Goal: Task Accomplishment & Management: Complete application form

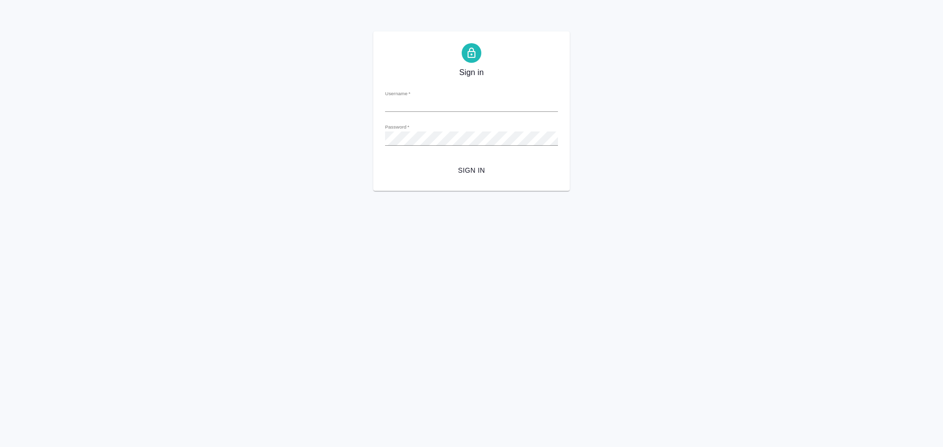
type input "[PERSON_NAME][EMAIL_ADDRESS][DOMAIN_NAME]"
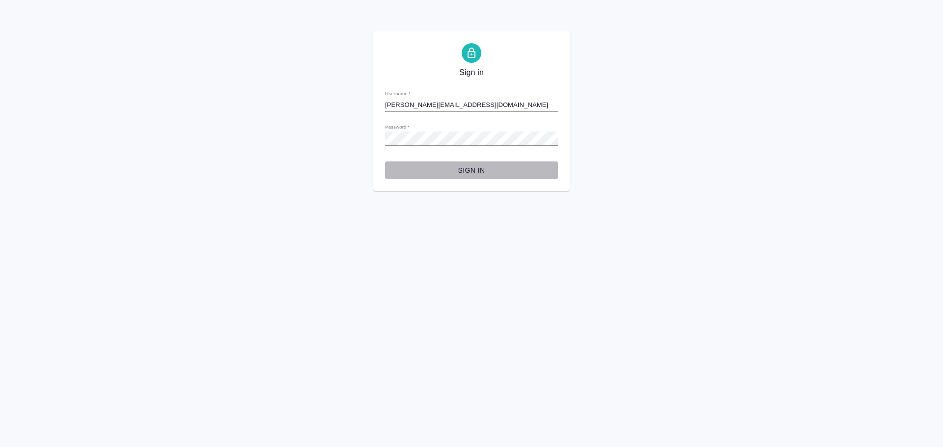
click at [466, 169] on span "Sign in" at bounding box center [471, 170] width 157 height 12
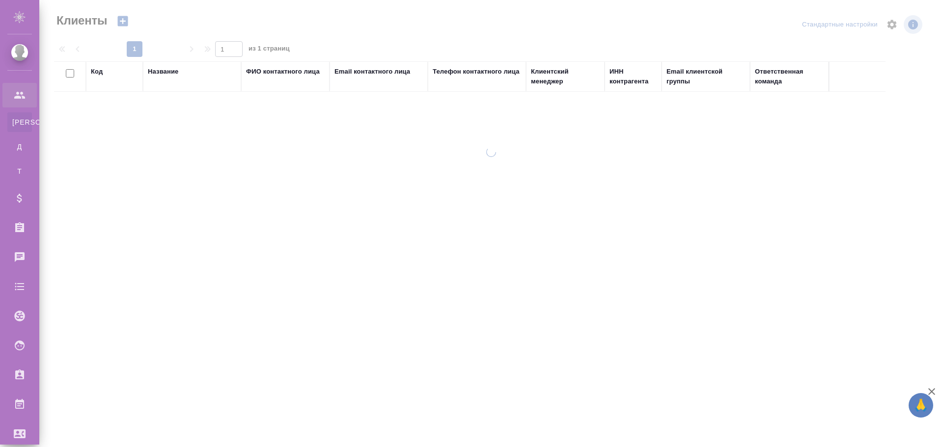
select select "RU"
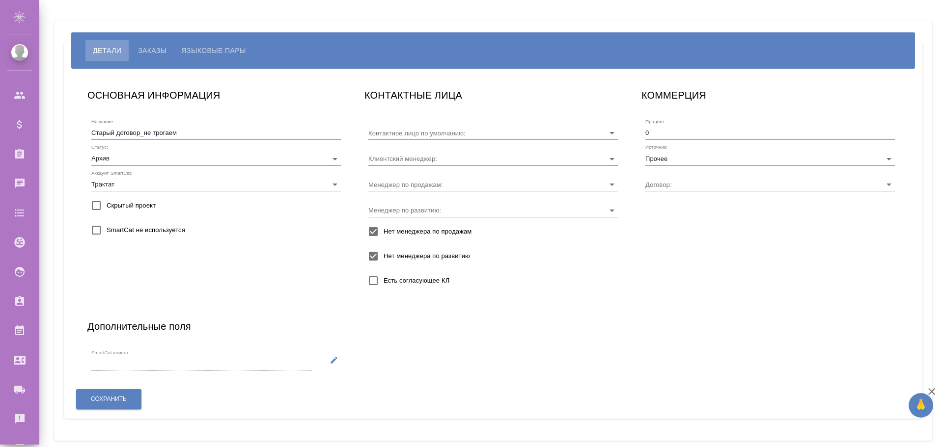
type input "М-857"
type input "[PERSON_NAME]"
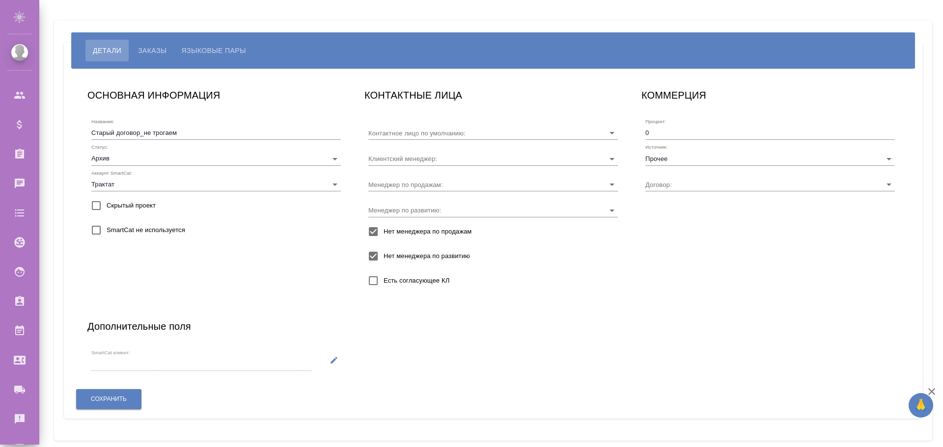
type input "М-857"
click at [160, 50] on span "Заказы" at bounding box center [152, 51] width 28 height 12
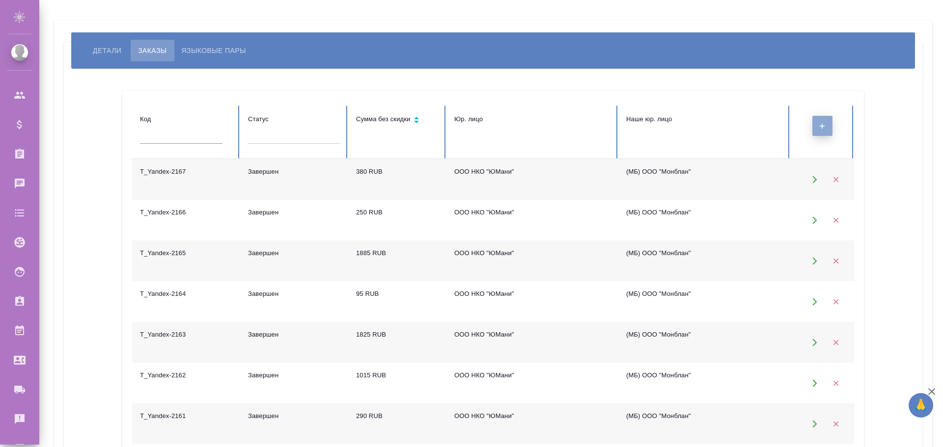
click at [815, 130] on button "button" at bounding box center [822, 126] width 20 height 20
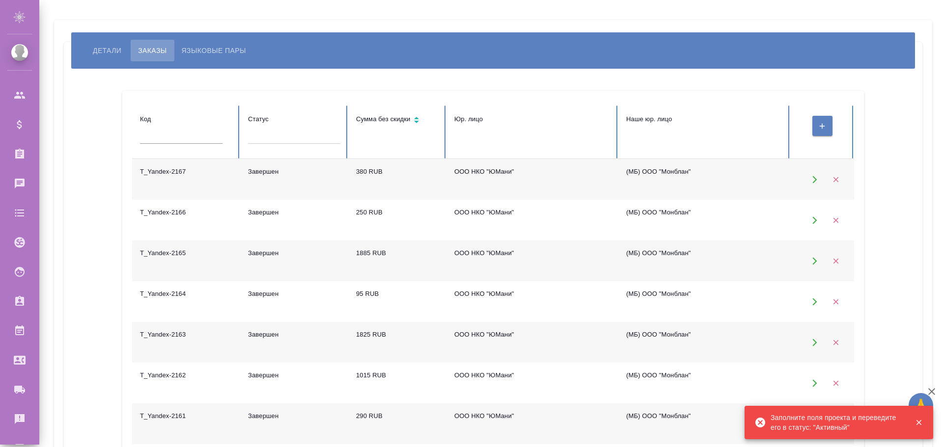
click at [916, 420] on icon "button" at bounding box center [918, 422] width 5 height 5
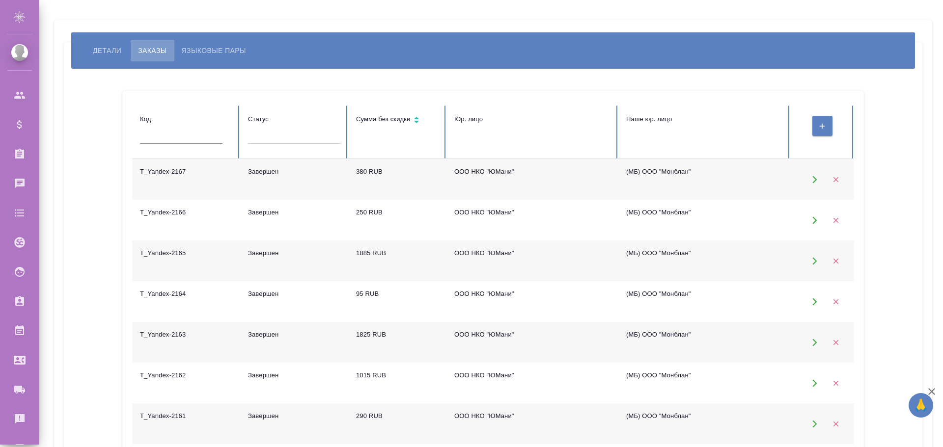
click at [96, 52] on span "Детали" at bounding box center [107, 51] width 28 height 12
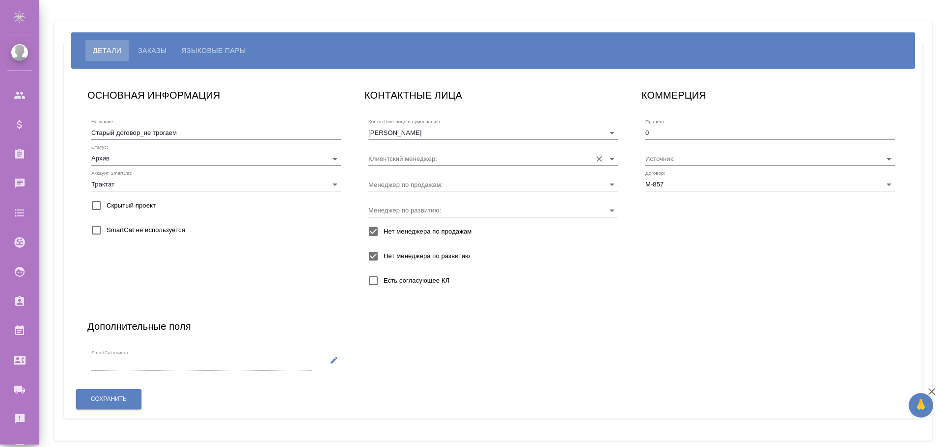
type input "[PERSON_NAME]"
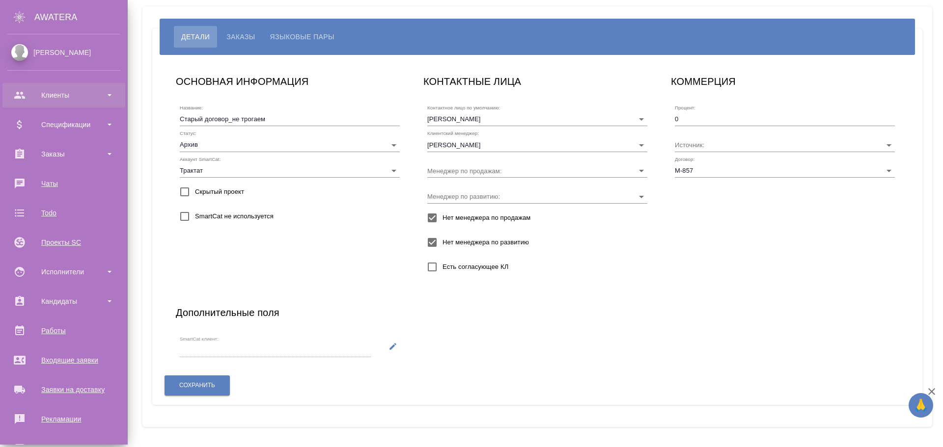
click at [81, 96] on div "Клиенты" at bounding box center [63, 95] width 113 height 15
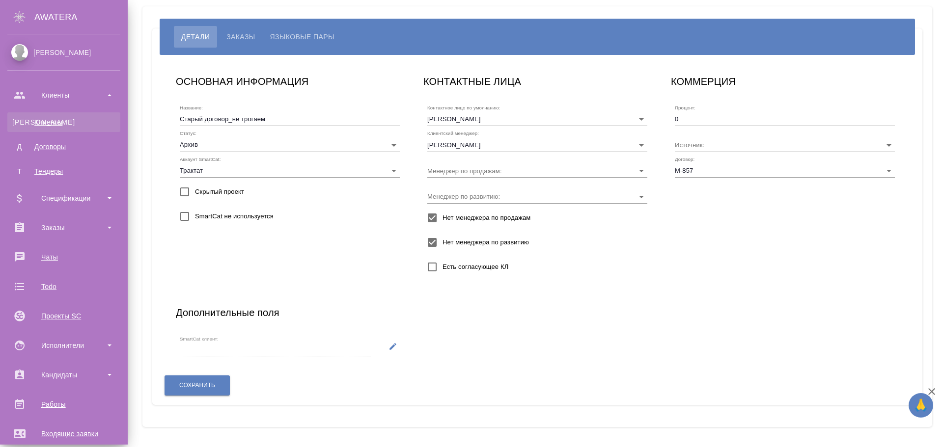
click at [57, 113] on link "К Клиенты" at bounding box center [63, 122] width 113 height 20
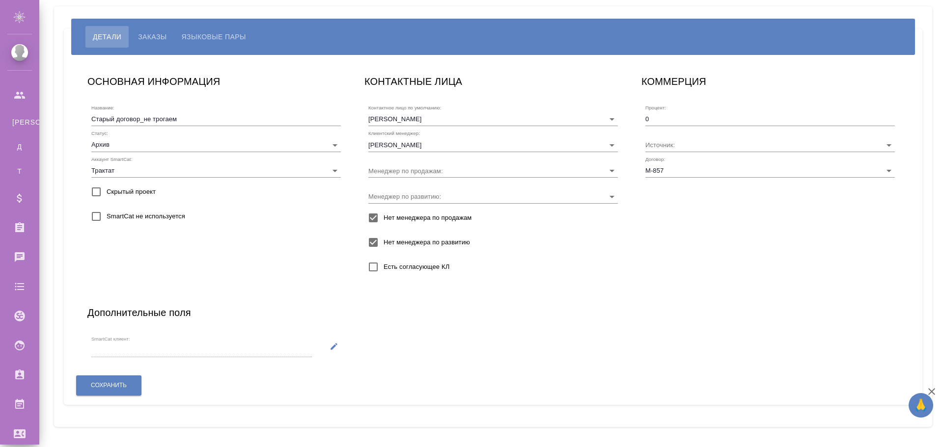
select select "RU"
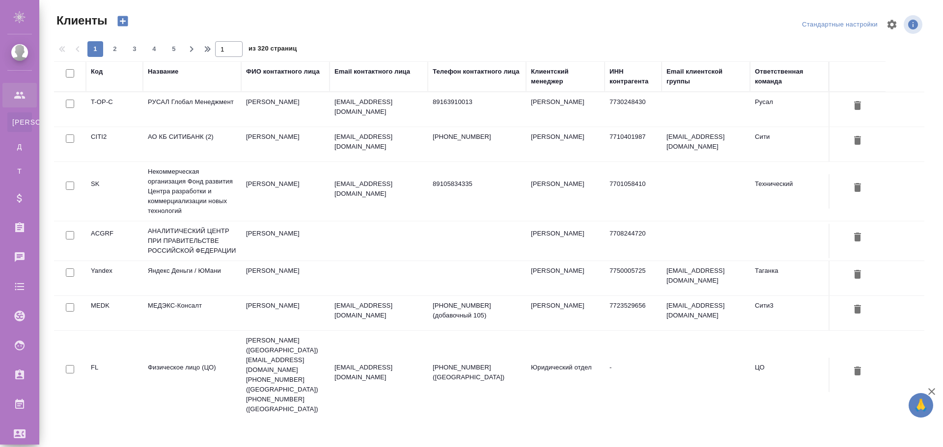
click at [212, 270] on td "Яндекс Деньги / ЮМани" at bounding box center [192, 278] width 98 height 34
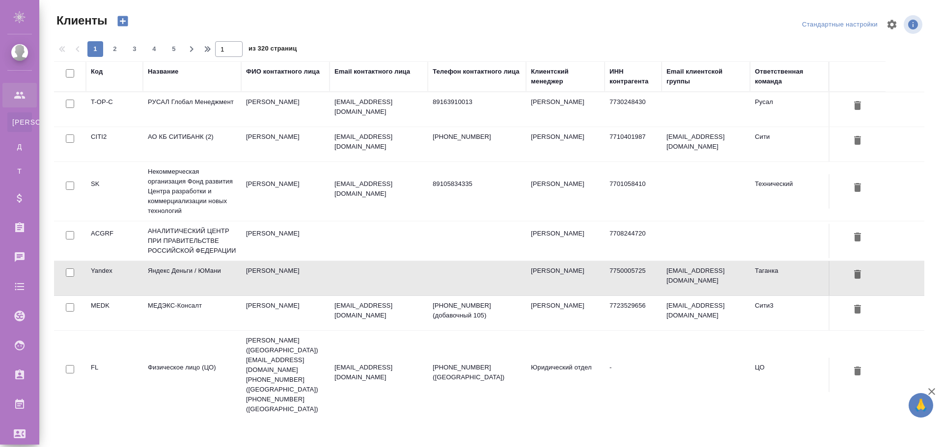
click at [212, 270] on td "Яндекс Деньги / ЮМани" at bounding box center [192, 278] width 98 height 34
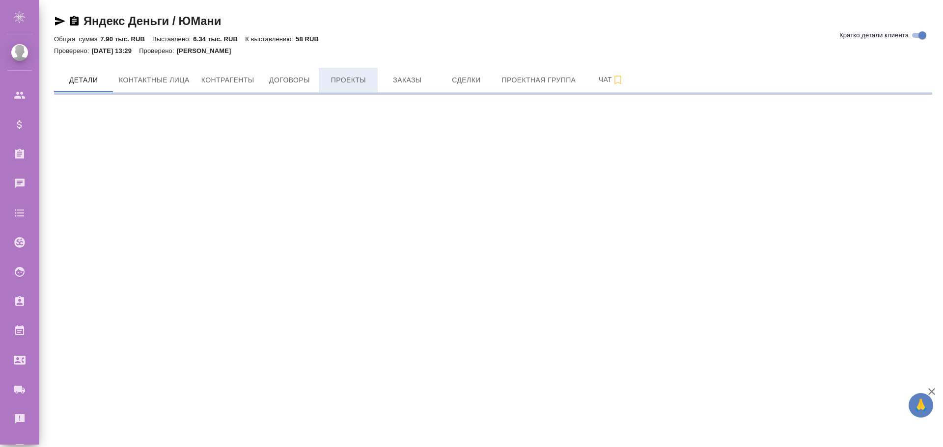
click at [354, 79] on span "Проекты" at bounding box center [347, 80] width 47 height 12
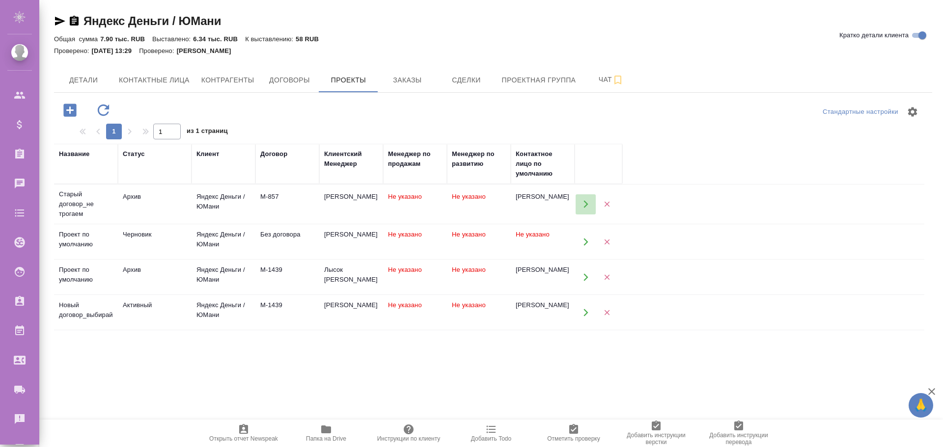
click at [586, 202] on icon "button" at bounding box center [585, 204] width 9 height 9
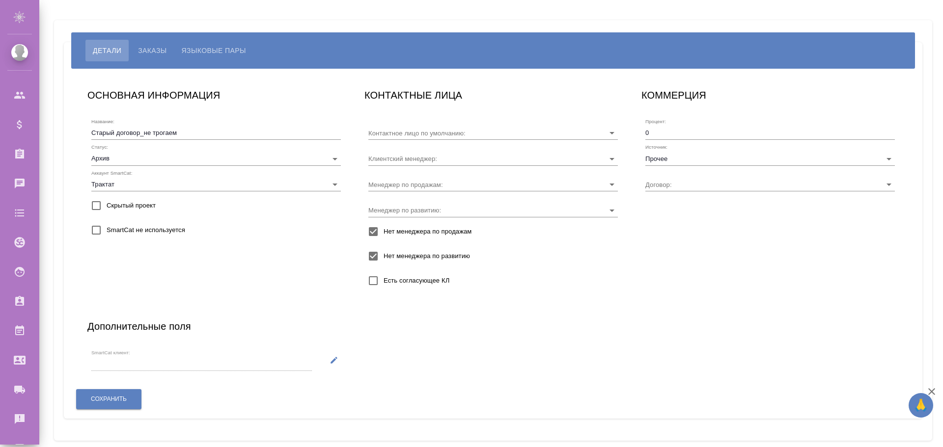
type input "М-857"
type input "[PERSON_NAME]"
click at [177, 154] on body "🙏 .cls-1 fill:#fff; AWATERA Poleshchuk Grigory Клиенты Спецификации Заказы 0 Ча…" at bounding box center [471, 223] width 943 height 447
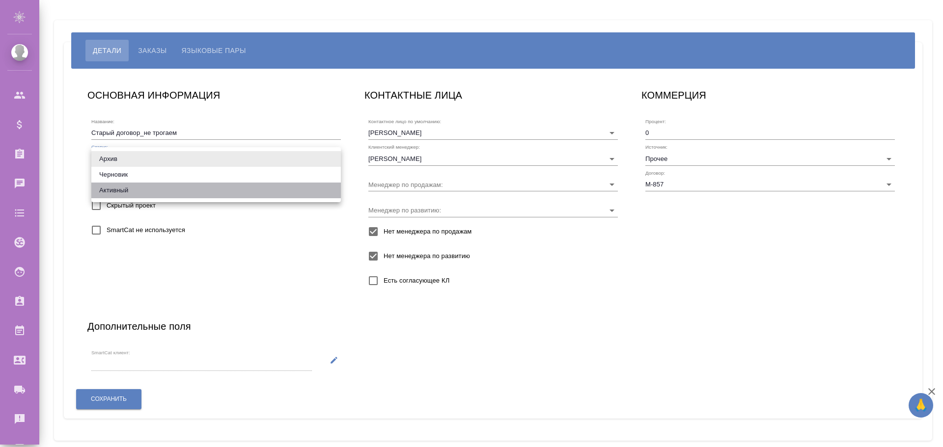
click at [126, 187] on li "Активный" at bounding box center [215, 191] width 249 height 16
type input "active"
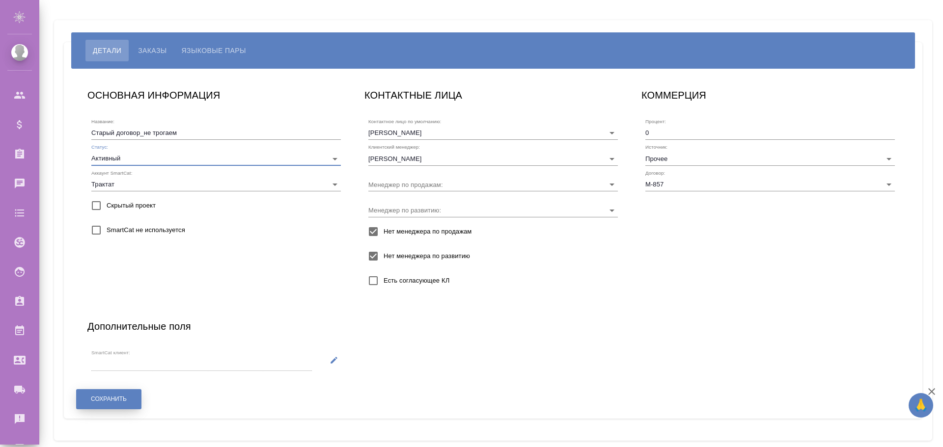
click at [99, 403] on span "Сохранить" at bounding box center [109, 399] width 36 height 8
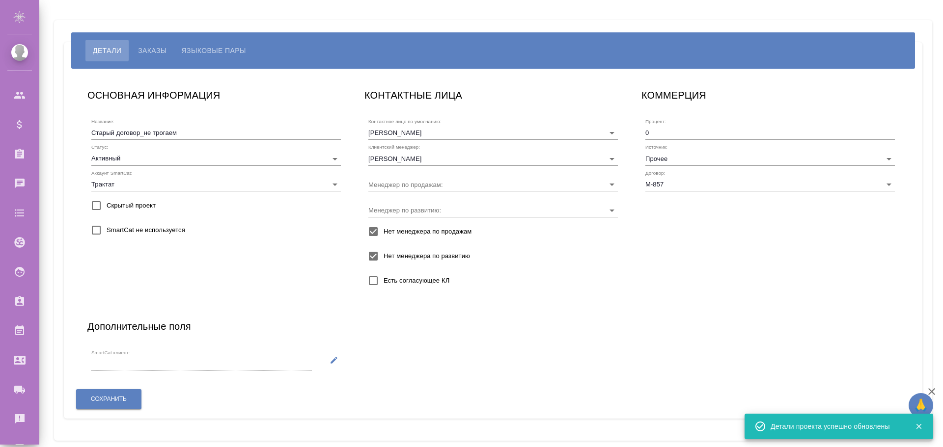
click at [154, 49] on span "Заказы" at bounding box center [152, 51] width 28 height 12
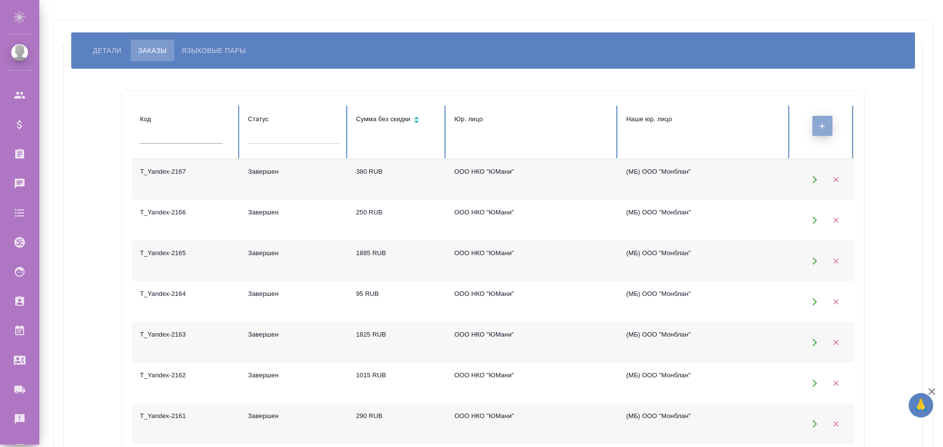
click at [817, 128] on button "button" at bounding box center [822, 126] width 20 height 20
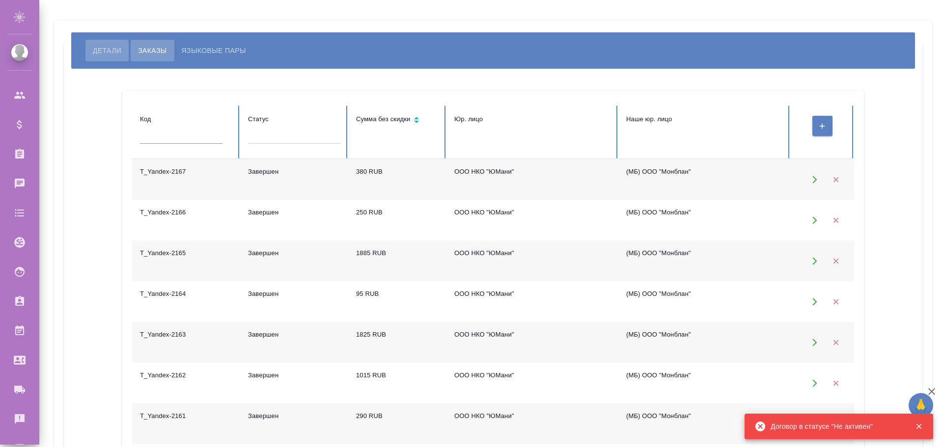
click at [112, 49] on span "Детали" at bounding box center [107, 51] width 28 height 12
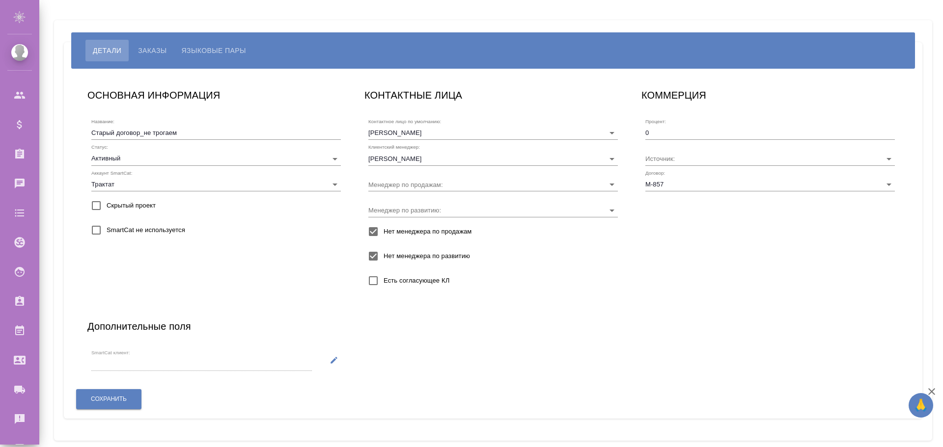
click at [178, 157] on body "🙏 .cls-1 fill:#fff; AWATERA Poleshchuk Grigory Клиенты Спецификации Заказы 0 Ча…" at bounding box center [471, 223] width 943 height 447
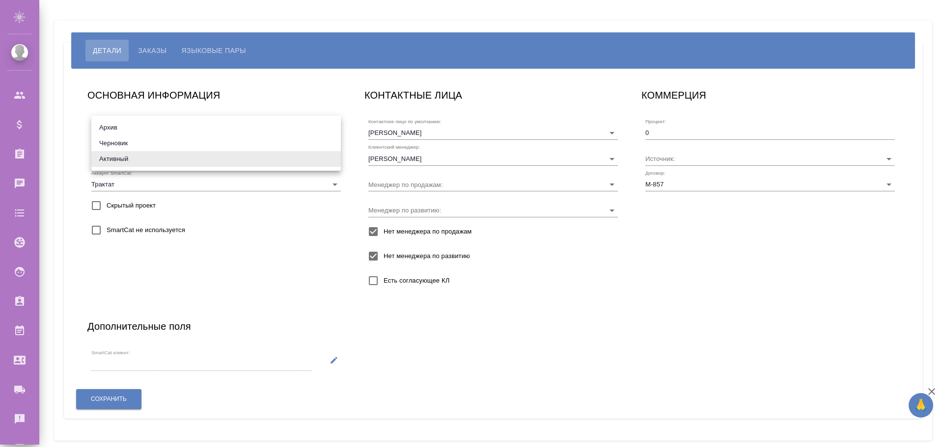
click at [289, 92] on div at bounding box center [471, 223] width 943 height 447
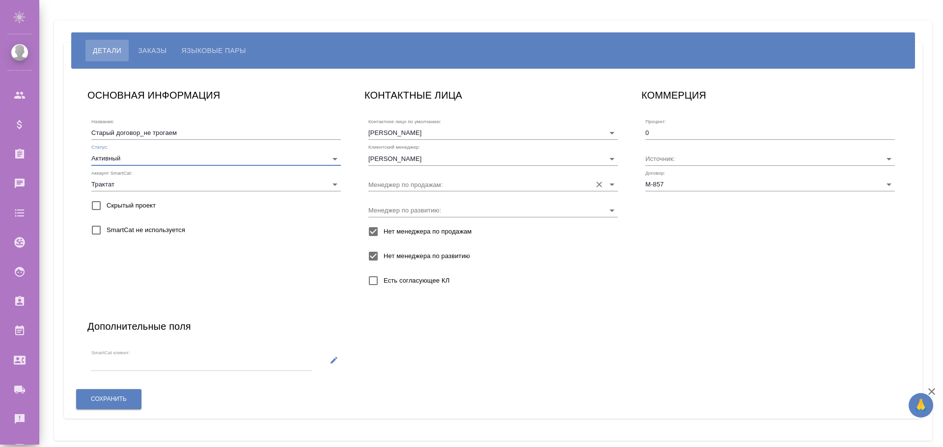
click at [406, 184] on input "Менеджер по продажам:" at bounding box center [477, 184] width 218 height 13
click at [278, 229] on div "SmartCat не используется" at bounding box center [215, 230] width 249 height 21
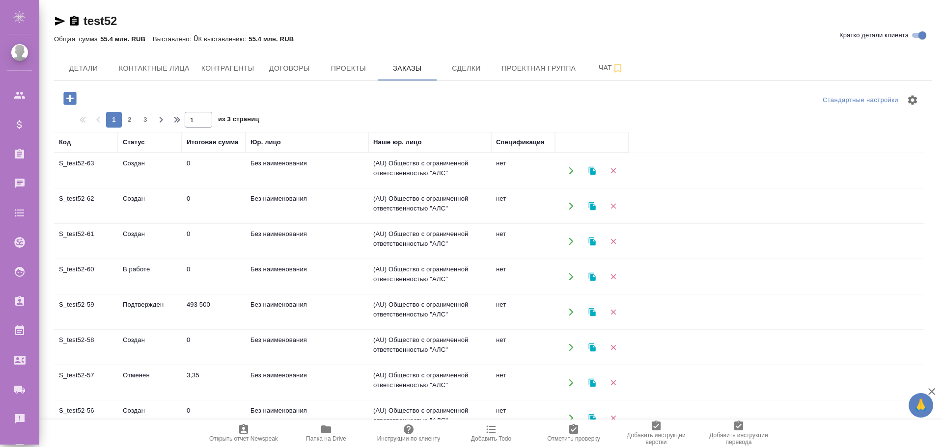
click at [68, 95] on icon "button" at bounding box center [69, 98] width 13 height 13
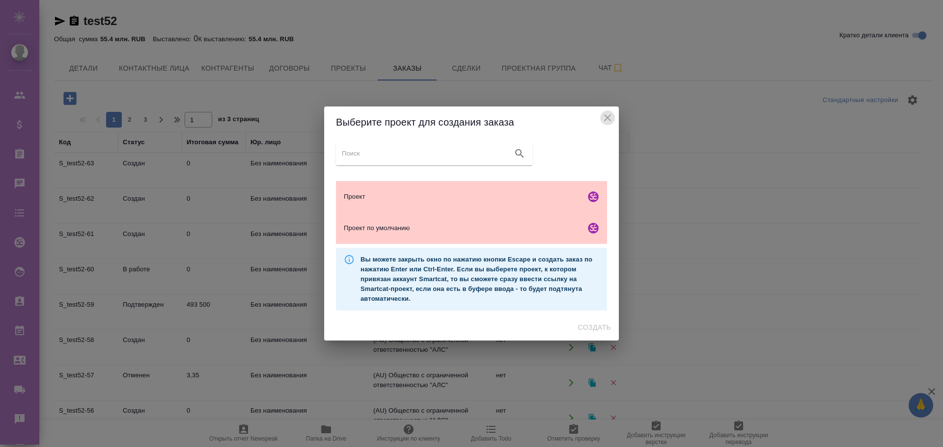
click at [605, 120] on icon "close" at bounding box center [607, 117] width 7 height 7
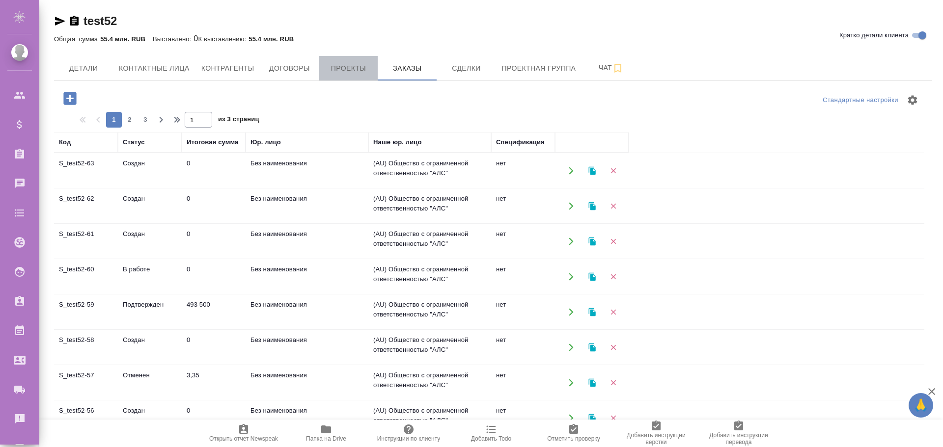
click at [341, 64] on span "Проекты" at bounding box center [347, 68] width 47 height 12
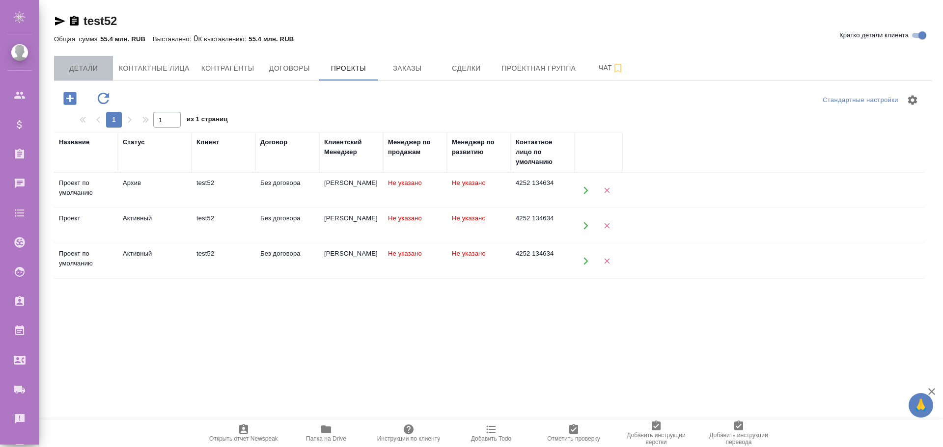
drag, startPoint x: 94, startPoint y: 62, endPoint x: 93, endPoint y: 70, distance: 7.5
click at [94, 63] on span "Детали" at bounding box center [83, 68] width 47 height 12
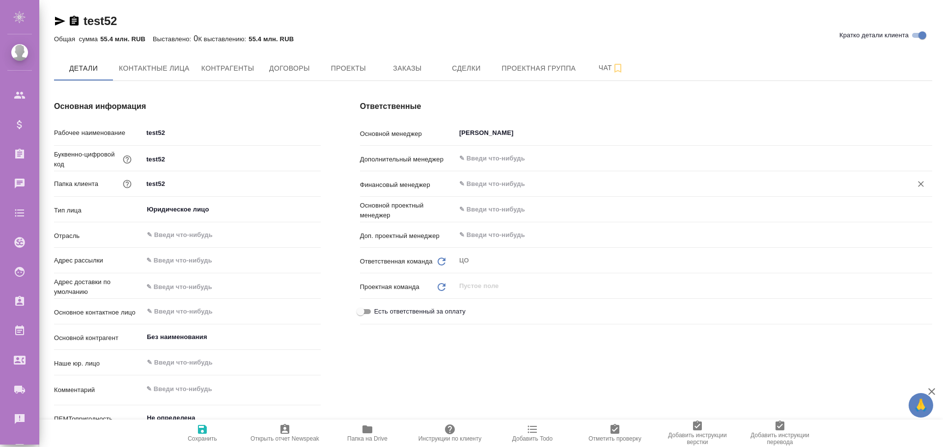
type textarea "x"
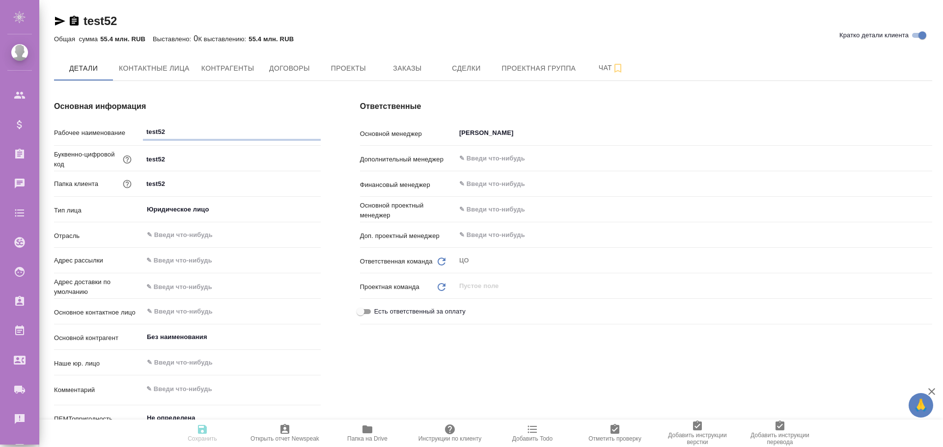
type textarea "x"
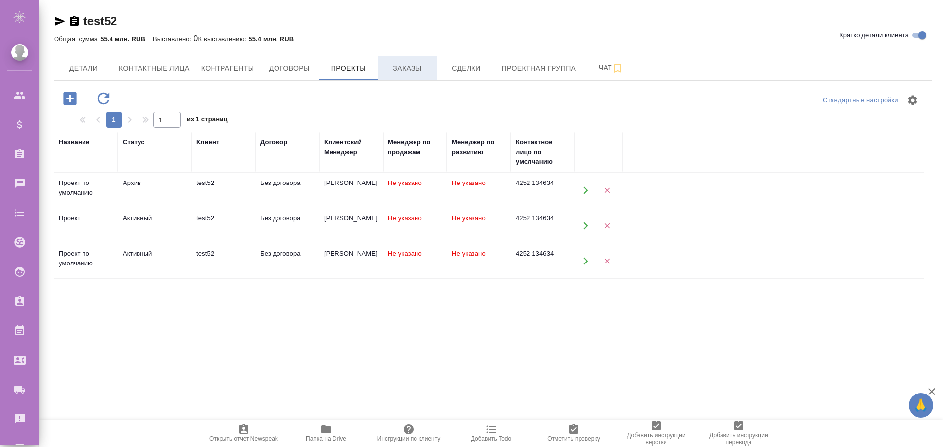
click at [409, 62] on span "Заказы" at bounding box center [406, 68] width 47 height 12
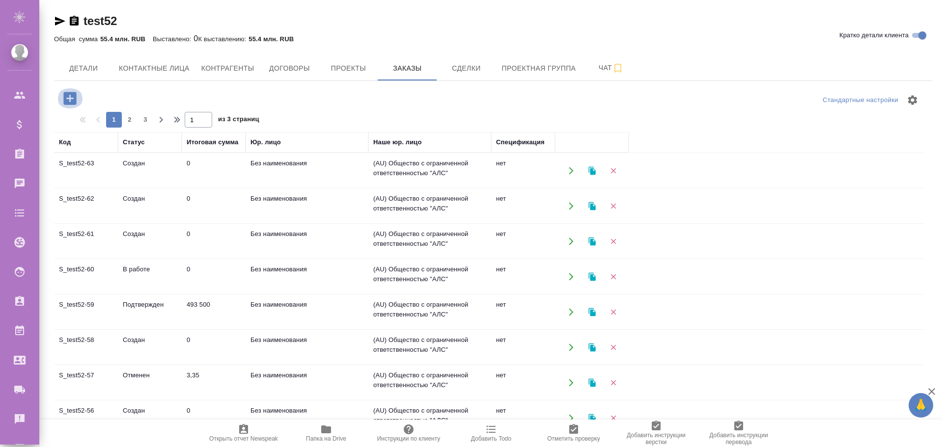
drag, startPoint x: 72, startPoint y: 99, endPoint x: 159, endPoint y: 168, distance: 111.8
click at [72, 99] on icon "button" at bounding box center [69, 98] width 17 height 17
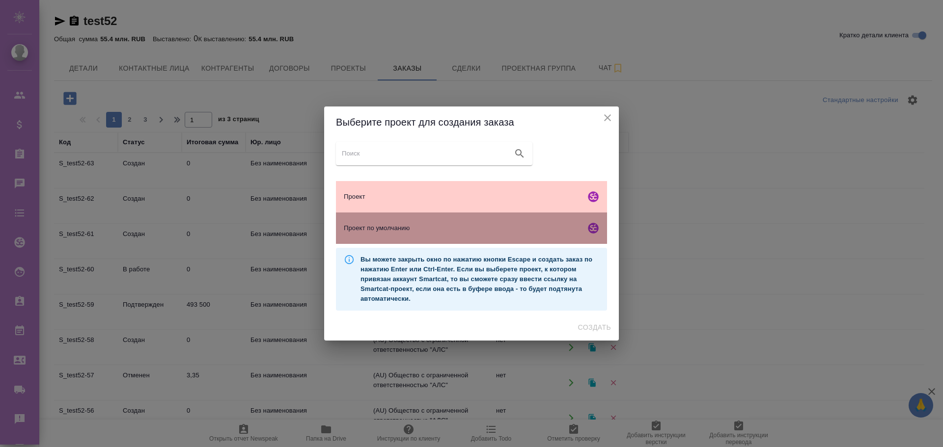
click at [408, 232] on span "Проект по умолчанию" at bounding box center [463, 228] width 238 height 10
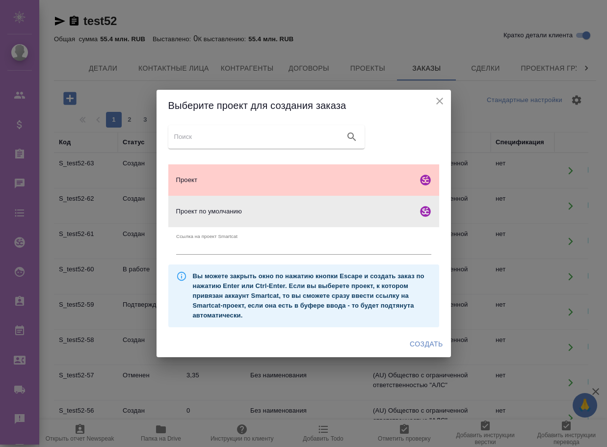
click at [419, 344] on span "Создать" at bounding box center [426, 344] width 33 height 12
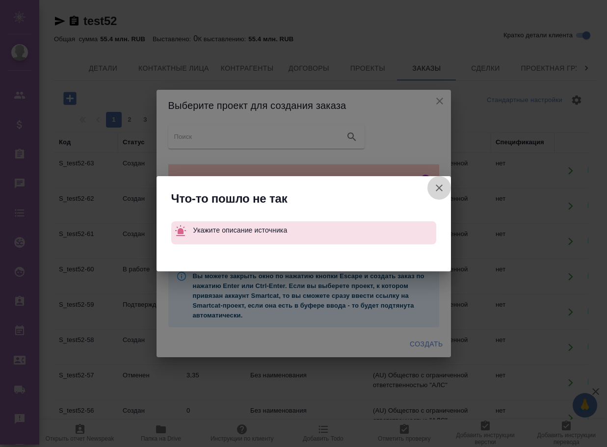
click at [440, 185] on icon "button" at bounding box center [439, 188] width 12 height 12
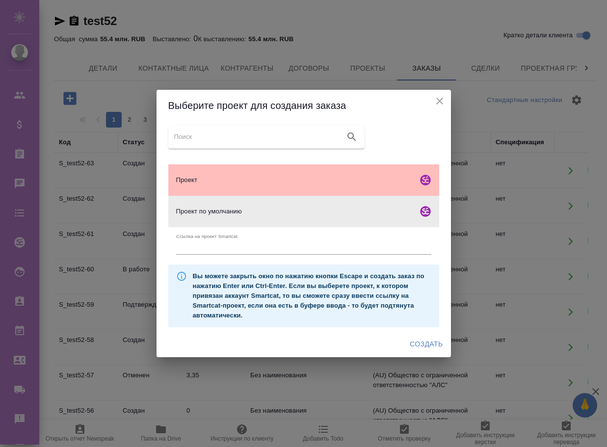
click at [316, 176] on span "Проект" at bounding box center [295, 180] width 238 height 10
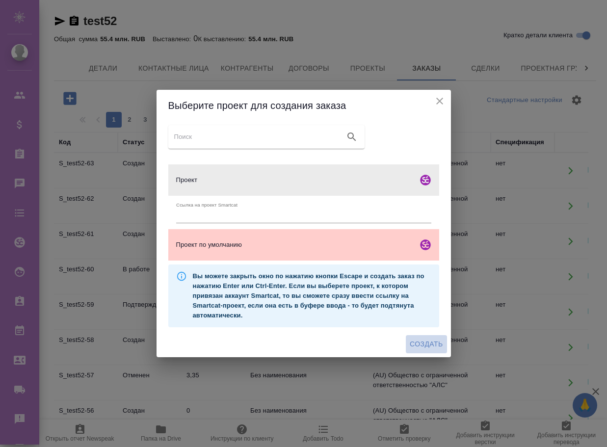
click at [422, 345] on span "Создать" at bounding box center [426, 344] width 33 height 12
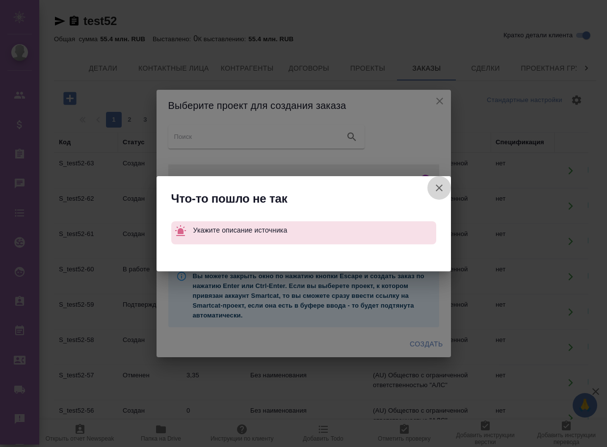
click at [441, 186] on icon "button" at bounding box center [439, 188] width 7 height 7
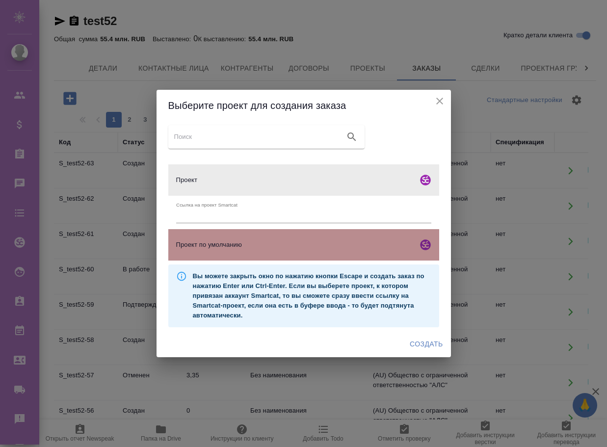
click at [277, 245] on span "Проект по умолчанию" at bounding box center [295, 245] width 238 height 10
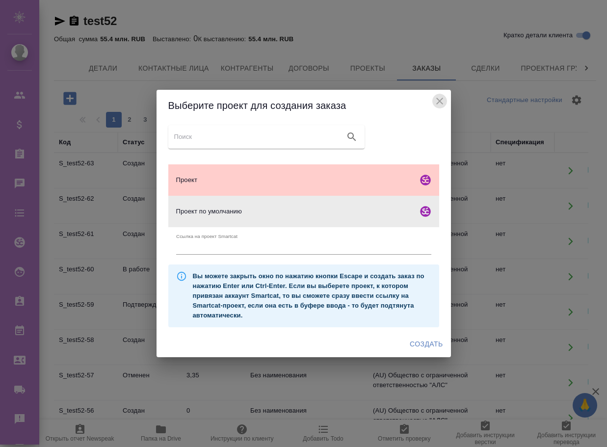
click at [439, 97] on icon "close" at bounding box center [440, 101] width 12 height 12
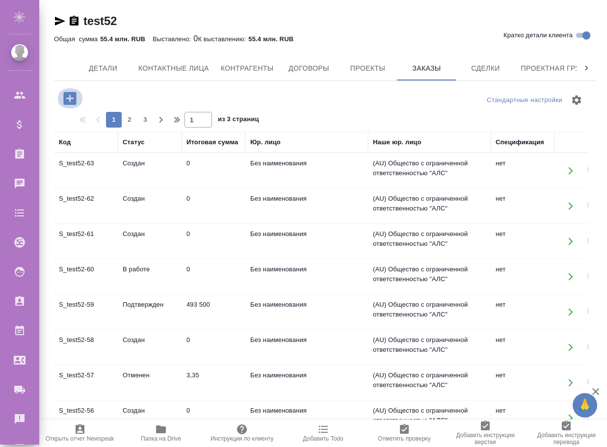
click at [70, 97] on icon "button" at bounding box center [69, 98] width 17 height 17
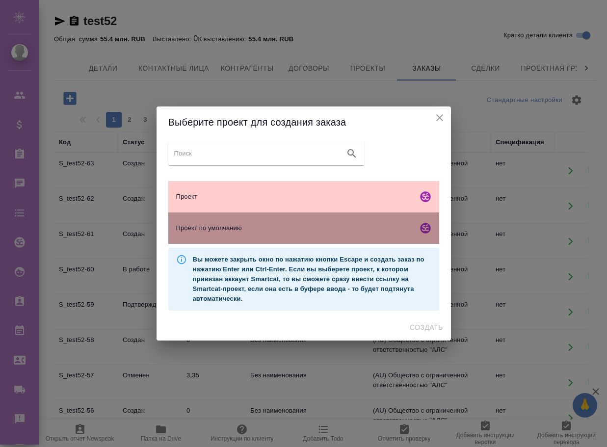
click at [284, 230] on span "Проект по умолчанию" at bounding box center [295, 228] width 238 height 10
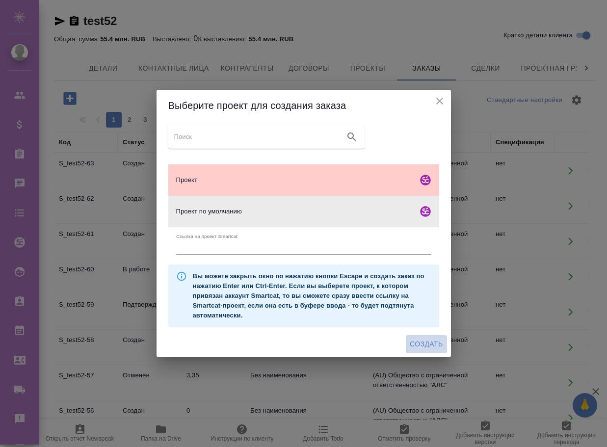
click at [424, 345] on span "Создать" at bounding box center [426, 344] width 33 height 12
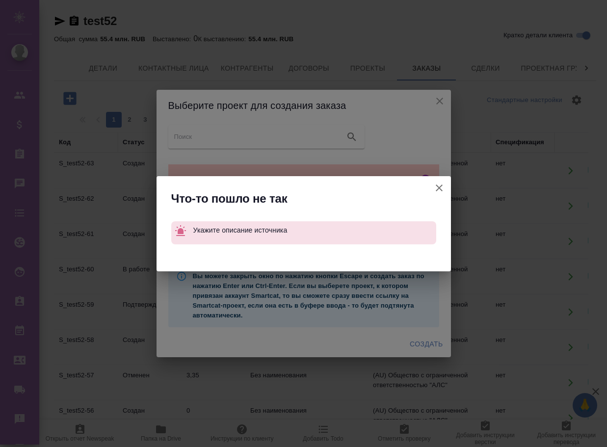
click at [440, 187] on icon "button" at bounding box center [439, 188] width 7 height 7
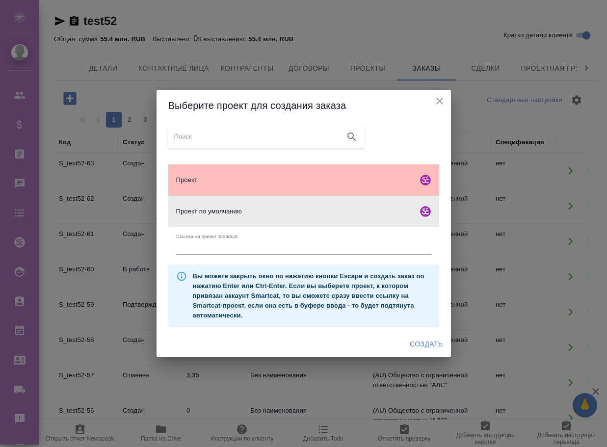
click at [327, 177] on span "Проект" at bounding box center [295, 180] width 238 height 10
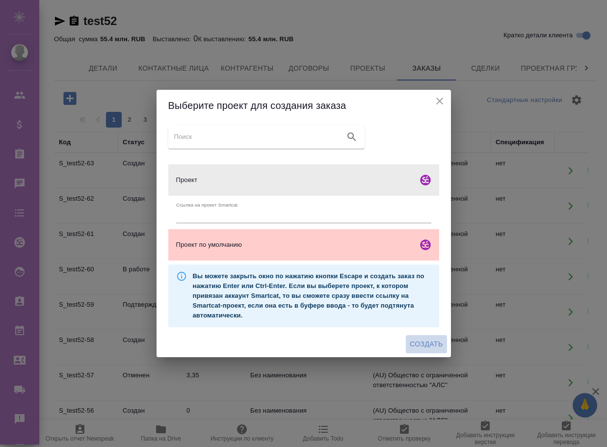
click at [423, 343] on span "Создать" at bounding box center [426, 344] width 33 height 12
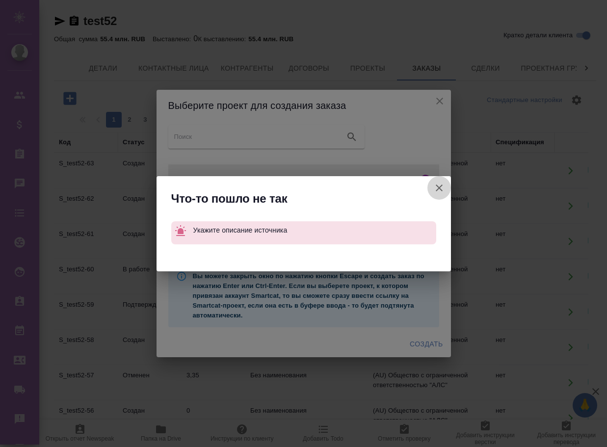
click at [442, 187] on icon "button" at bounding box center [439, 188] width 12 height 12
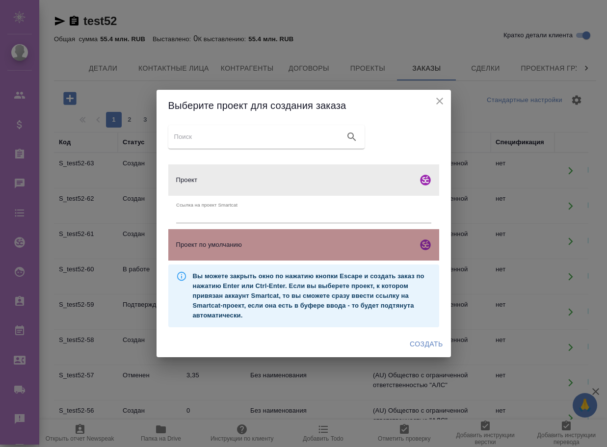
click at [252, 249] on span "Проект по умолчанию" at bounding box center [295, 245] width 238 height 10
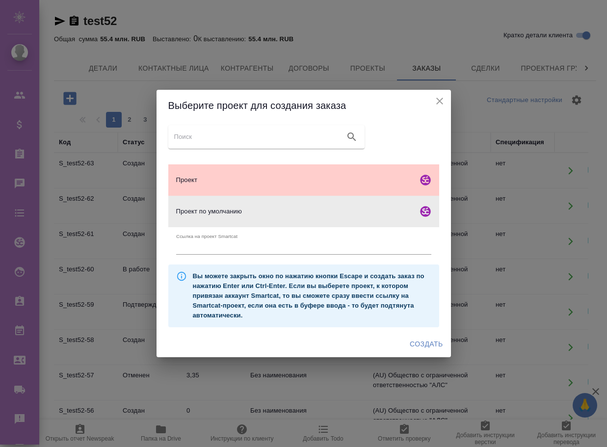
click at [432, 343] on span "Создать" at bounding box center [426, 344] width 33 height 12
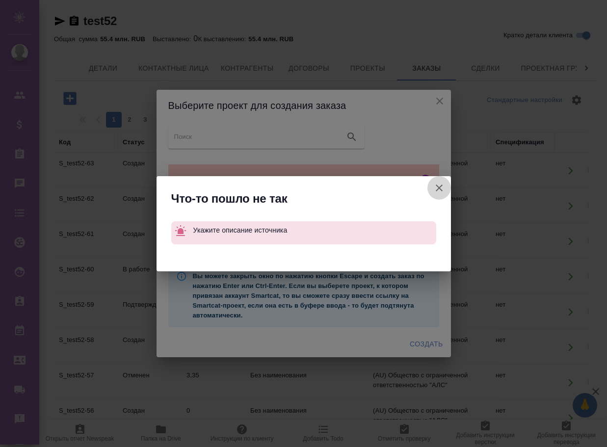
click at [438, 187] on icon "button" at bounding box center [439, 188] width 7 height 7
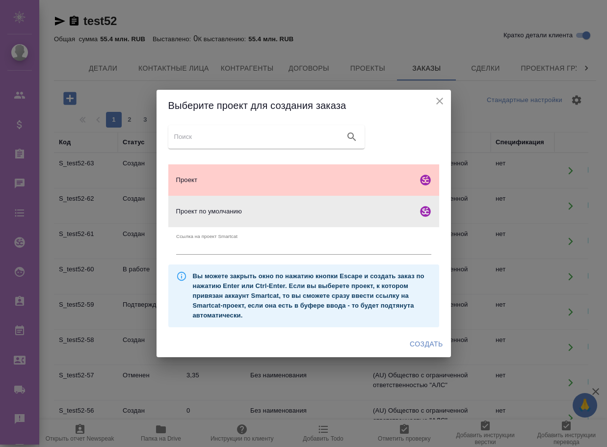
click at [436, 99] on icon "close" at bounding box center [440, 101] width 12 height 12
